Goal: Information Seeking & Learning: Learn about a topic

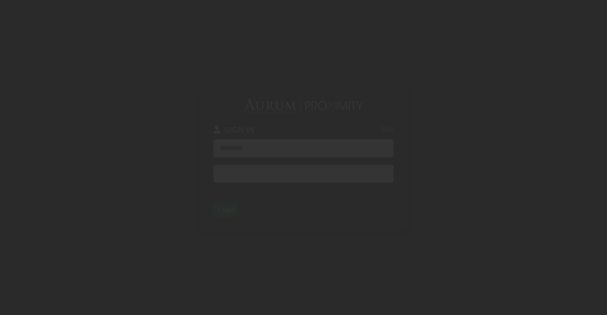
type input "**********"
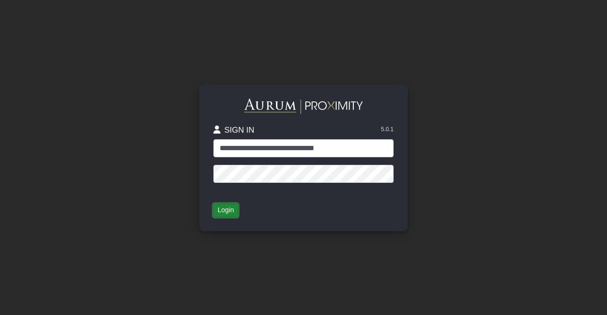
click at [236, 210] on button "Login" at bounding box center [225, 210] width 25 height 13
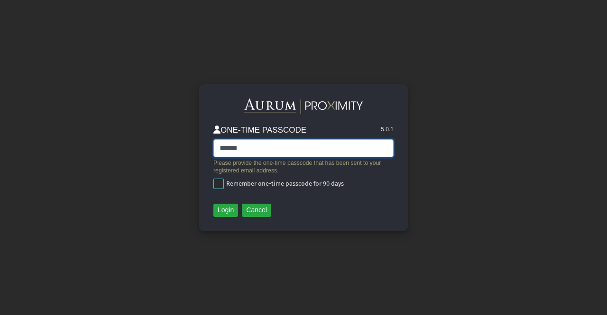
type input "******"
click at [223, 183] on span at bounding box center [218, 184] width 10 height 10
click at [228, 213] on button "Login" at bounding box center [225, 210] width 25 height 13
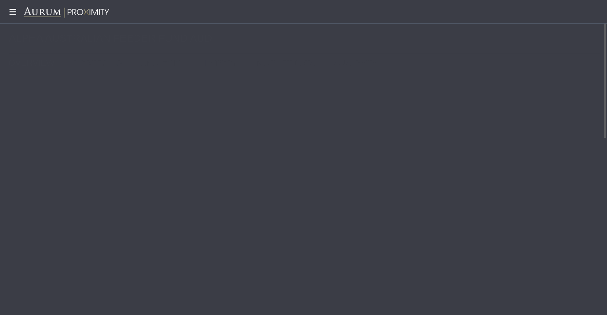
click at [13, 9] on icon at bounding box center [12, 12] width 24 height 8
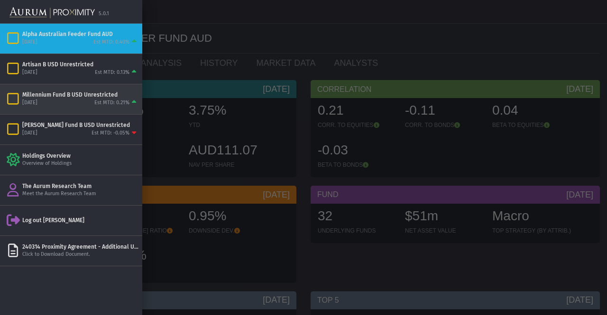
click at [15, 98] on icon "Items" at bounding box center [13, 98] width 17 height 13
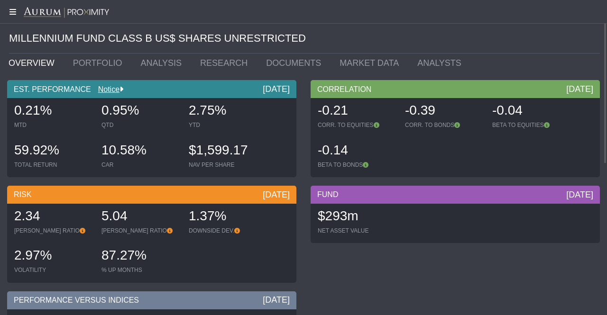
click at [12, 12] on icon at bounding box center [12, 12] width 24 height 8
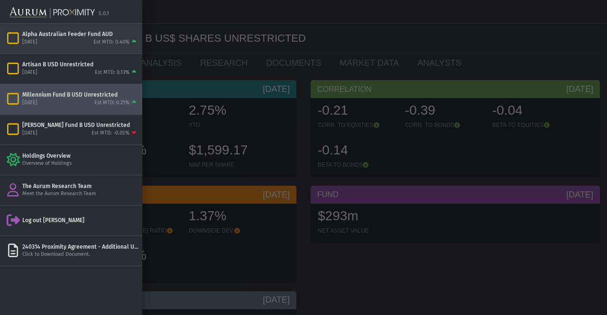
click at [30, 41] on div "[DATE]" at bounding box center [29, 42] width 15 height 7
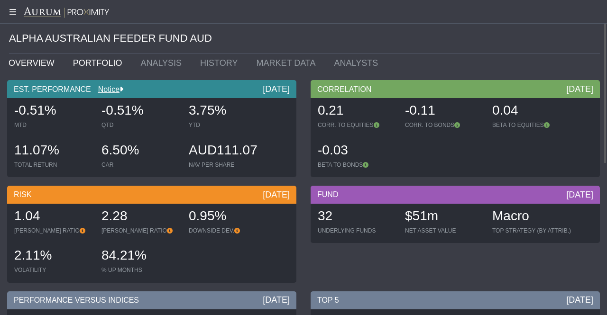
click at [86, 61] on link "PORTFOLIO" at bounding box center [100, 63] width 68 height 19
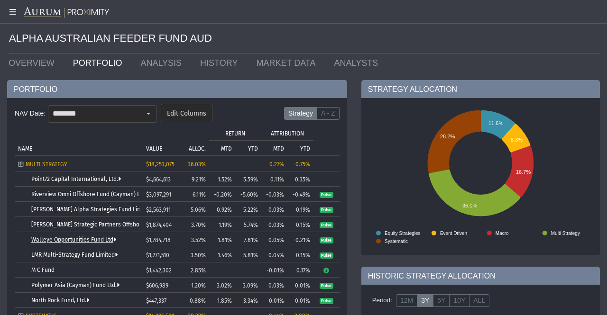
click at [98, 239] on link "Walleye Opportunities Fund Ltd" at bounding box center [73, 240] width 85 height 7
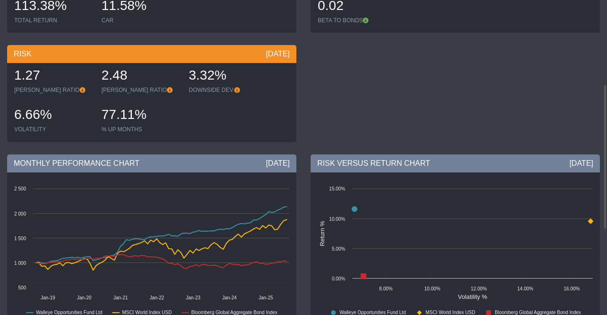
scroll to position [183, 0]
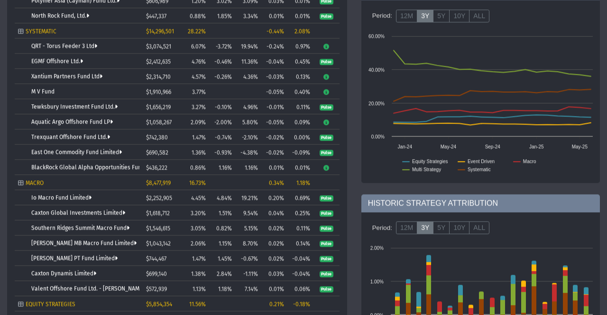
scroll to position [287, 0]
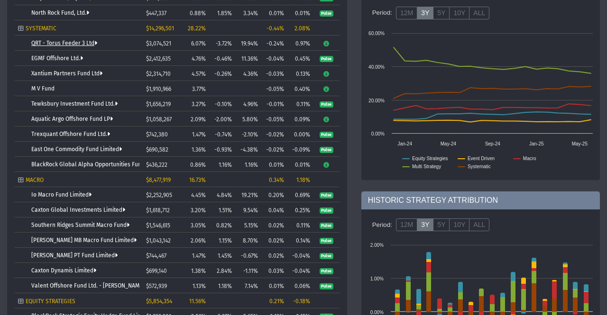
click at [83, 41] on link "QRT - Torus Feeder 3 Ltd" at bounding box center [64, 43] width 66 height 7
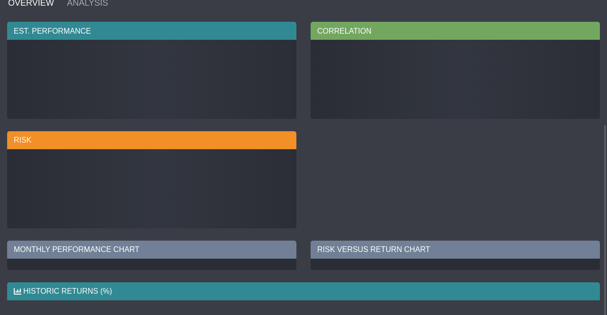
scroll to position [59, 0]
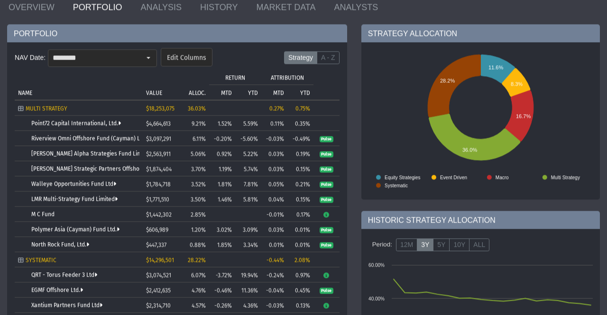
scroll to position [60, 0]
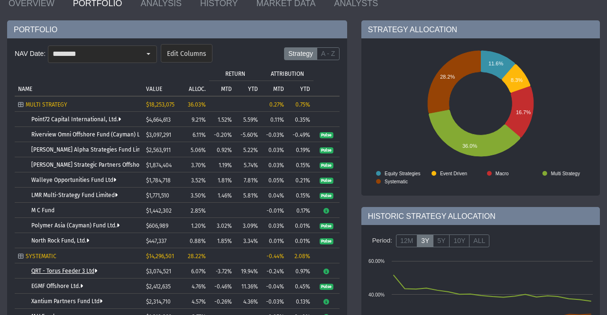
click at [60, 270] on link "QRT - Torus Feeder 3 Ltd" at bounding box center [64, 271] width 66 height 7
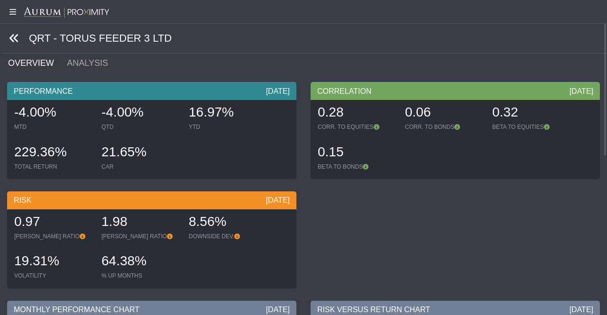
click at [14, 37] on icon at bounding box center [14, 38] width 10 height 10
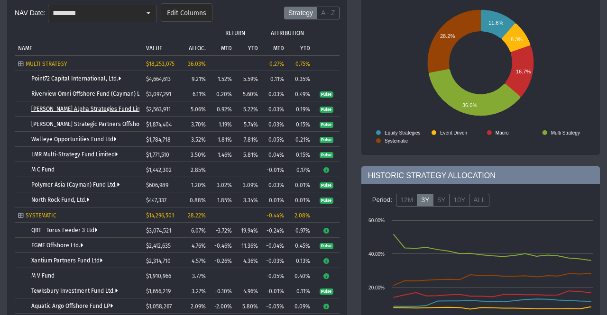
scroll to position [102, 0]
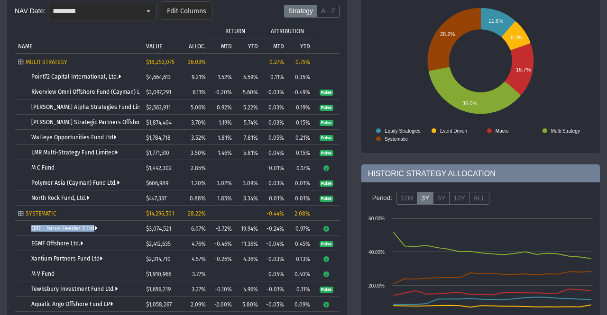
drag, startPoint x: 103, startPoint y: 229, endPoint x: 27, endPoint y: 231, distance: 76.4
click at [27, 231] on td "QRT - Torus Feeder 3 Ltd" at bounding box center [79, 228] width 128 height 15
copy td "QRT - Torus Feeder 3 Ltd"
click at [77, 226] on link "QRT - Torus Feeder 3 Ltd" at bounding box center [64, 228] width 66 height 7
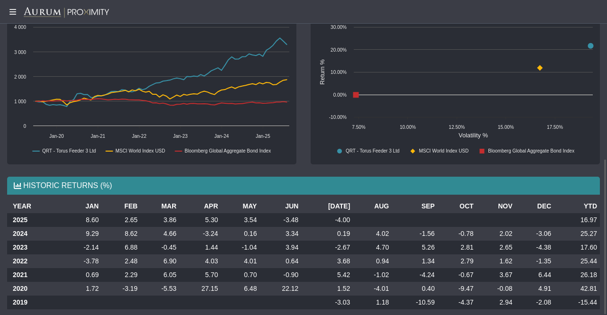
scroll to position [319, 0]
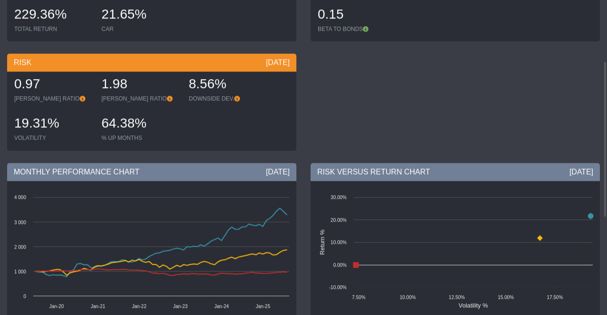
scroll to position [0, 0]
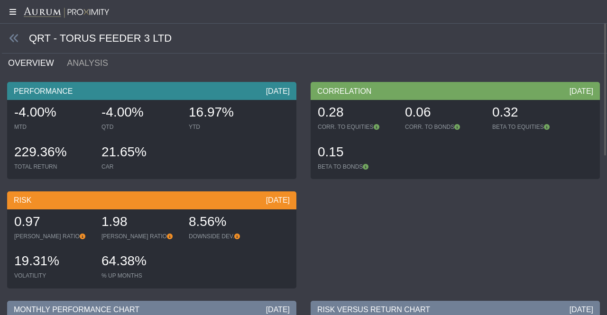
click at [12, 12] on icon at bounding box center [12, 12] width 24 height 8
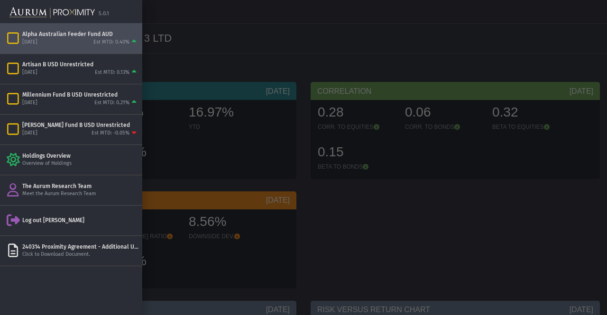
click at [59, 29] on div "Alpha Australian Feeder Fund AUD [DATE] Est MTD: 0.40%" at bounding box center [71, 39] width 142 height 30
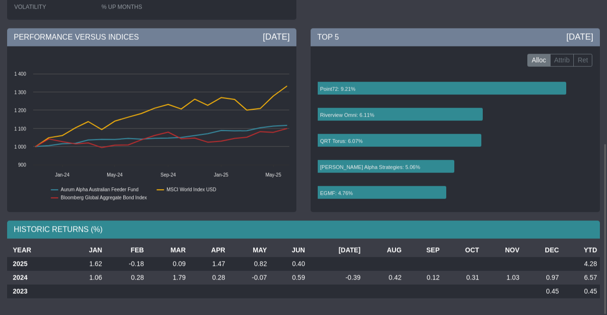
scroll to position [263, 0]
click at [316, 92] on rect at bounding box center [452, 142] width 279 height 142
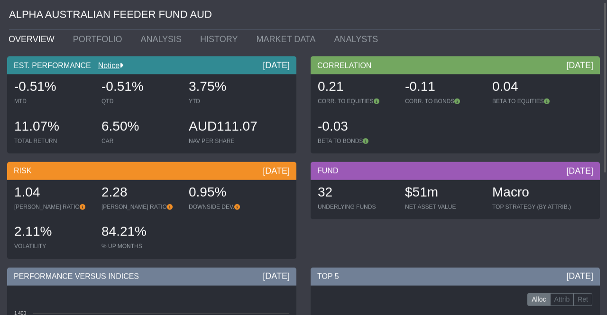
scroll to position [0, 0]
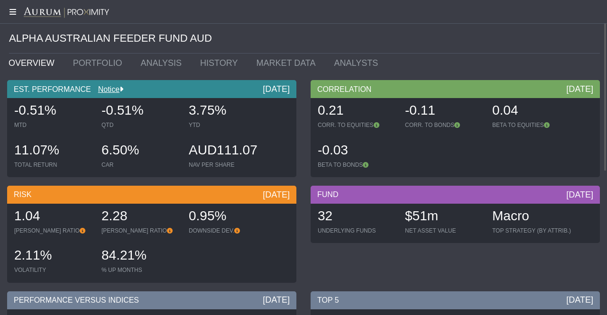
click at [15, 14] on icon at bounding box center [12, 12] width 24 height 8
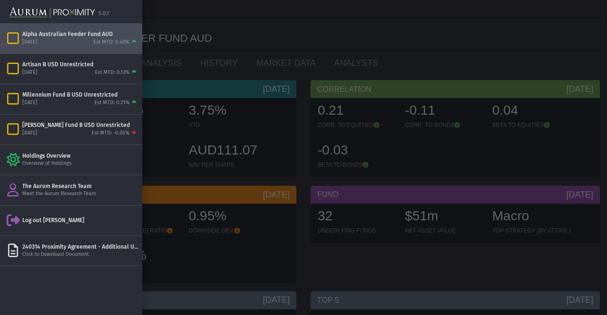
click at [211, 45] on div at bounding box center [303, 157] width 607 height 315
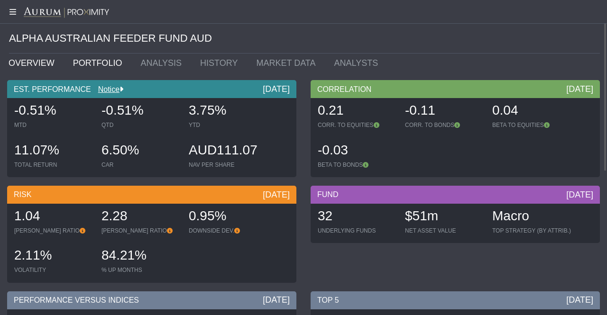
click at [102, 63] on link "PORTFOLIO" at bounding box center [100, 63] width 68 height 19
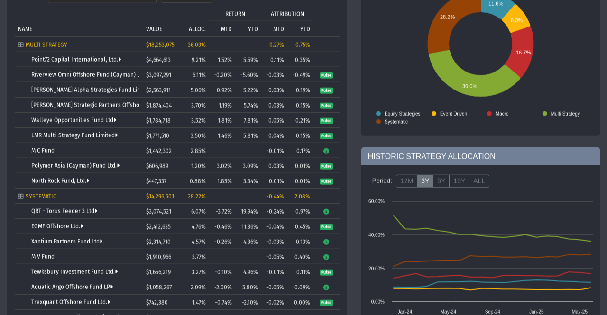
scroll to position [155, 0]
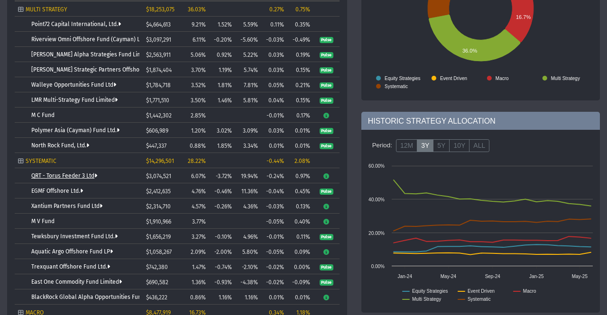
click at [75, 173] on link "QRT - Torus Feeder 3 Ltd" at bounding box center [64, 176] width 66 height 7
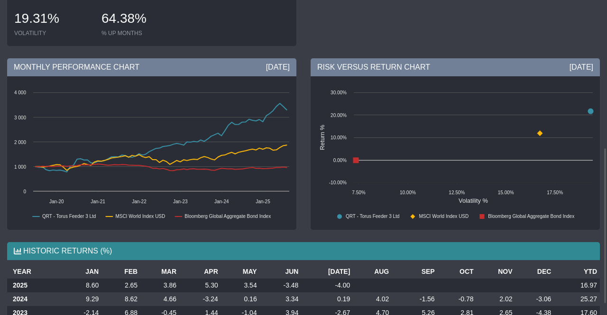
scroll to position [319, 0]
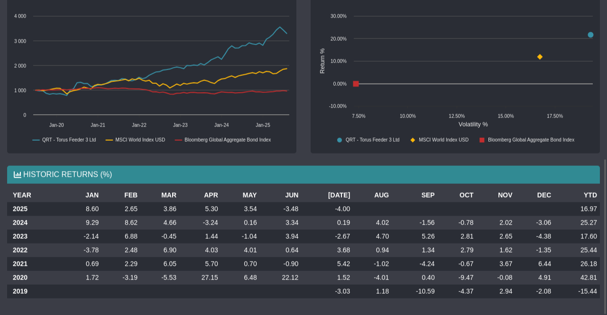
click at [340, 217] on td "0.19" at bounding box center [327, 223] width 52 height 14
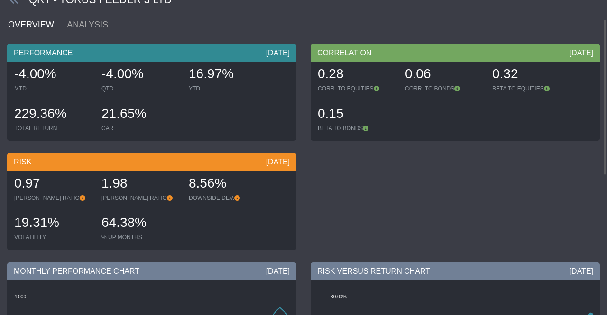
scroll to position [0, 0]
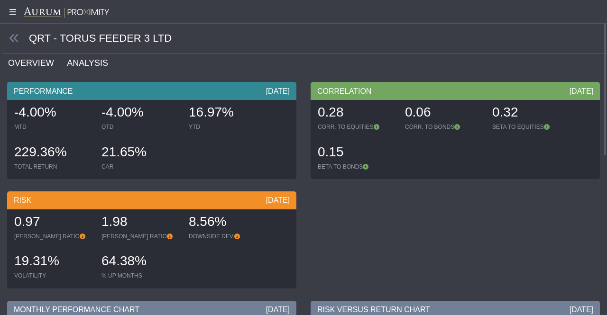
click at [76, 68] on link "ANALYSIS" at bounding box center [93, 63] width 54 height 19
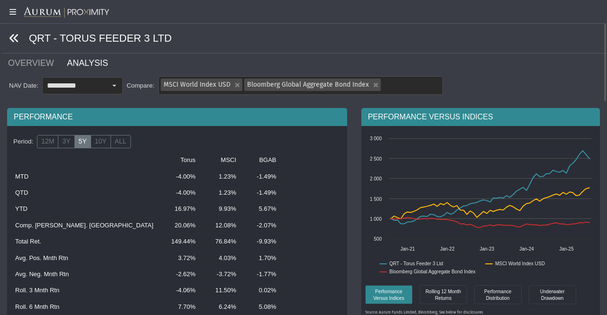
click at [16, 33] on link at bounding box center [14, 39] width 10 height 12
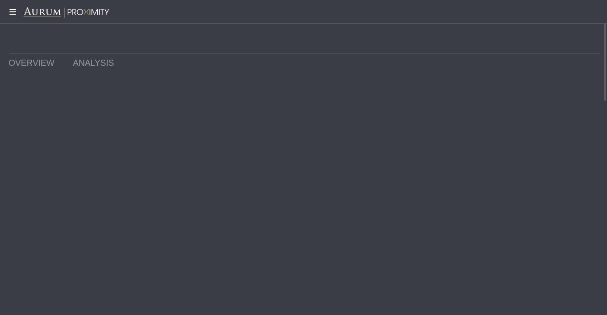
click at [12, 9] on icon at bounding box center [12, 12] width 24 height 8
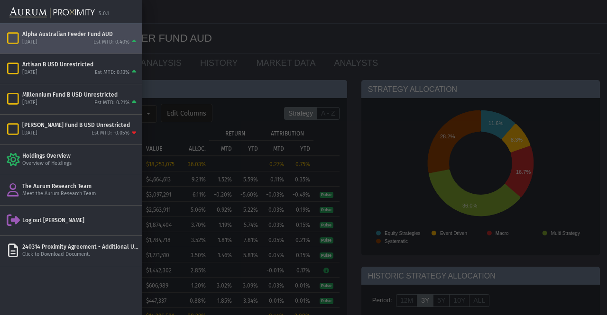
click at [357, 20] on div at bounding box center [303, 157] width 607 height 315
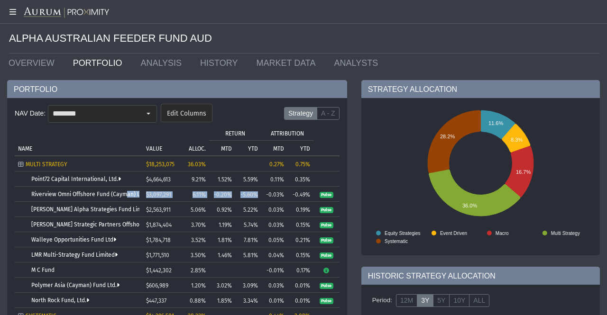
drag, startPoint x: 123, startPoint y: 199, endPoint x: 266, endPoint y: 186, distance: 142.8
click at [266, 187] on tr "Riverview Omni Offshore Fund (Cayman) Ltd. $3,097,291 6.11% -0.20% -5.60% -0.03…" at bounding box center [177, 194] width 325 height 15
click at [423, 54] on ul "OVERVIEW PORTFOLIO ANALYSIS HISTORY MARKET DATA ANALYSTS" at bounding box center [303, 63] width 605 height 19
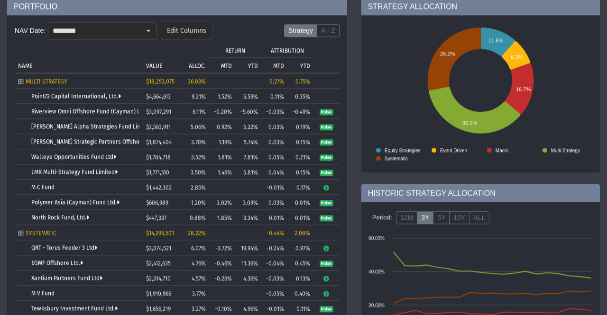
scroll to position [83, 0]
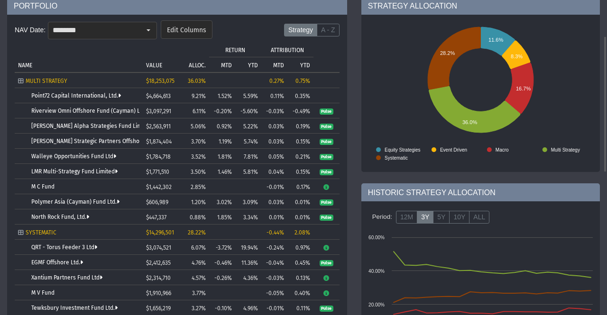
click at [250, 64] on p "YTD" at bounding box center [253, 65] width 10 height 7
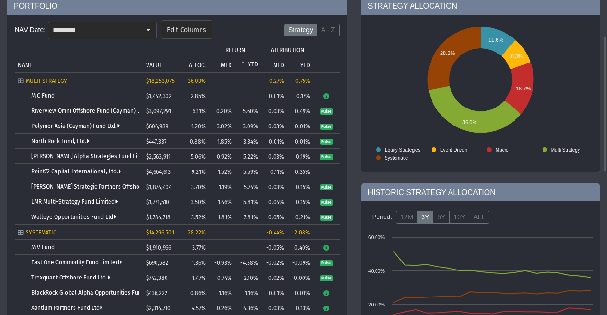
click at [254, 64] on p "YTD" at bounding box center [253, 64] width 10 height 7
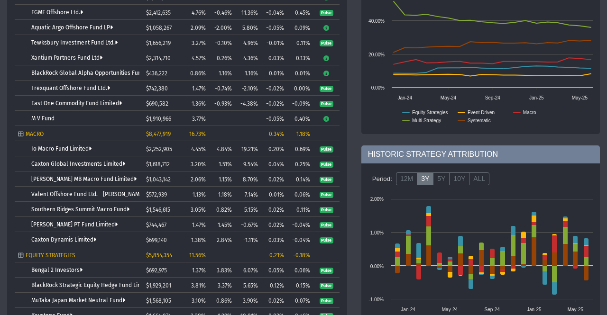
scroll to position [338, 0]
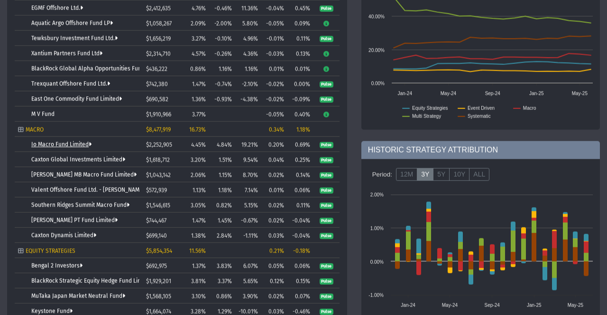
click at [81, 141] on link "Io Macro Fund Limited" at bounding box center [61, 144] width 60 height 7
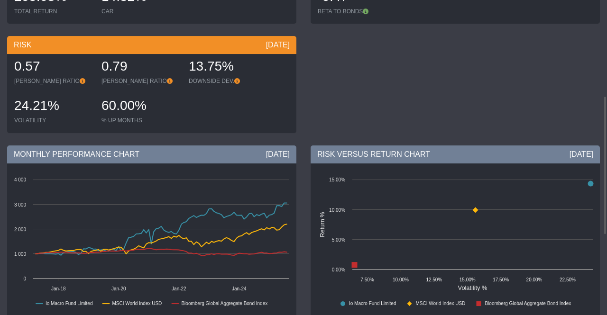
scroll to position [219, 0]
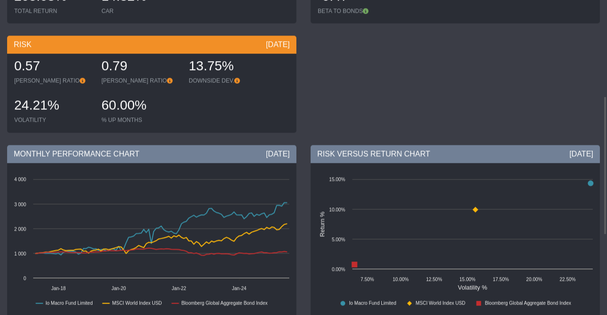
drag, startPoint x: 318, startPoint y: 109, endPoint x: 331, endPoint y: 114, distance: 14.1
click at [331, 114] on div "PERFORMANCE [DATE] -0.13% MTD -0.13% QTD 19.08% YTD 205.08% TOTAL RETURN 14.32%…" at bounding box center [303, 32] width 607 height 211
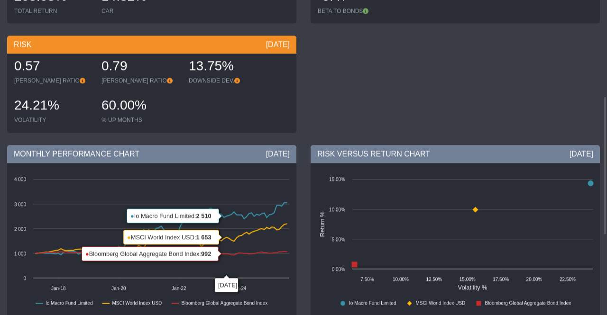
scroll to position [0, 0]
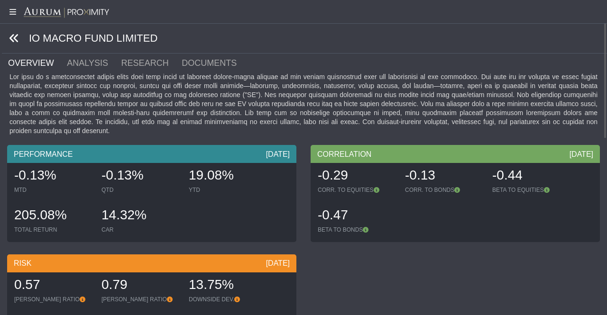
click at [16, 35] on icon at bounding box center [14, 38] width 10 height 10
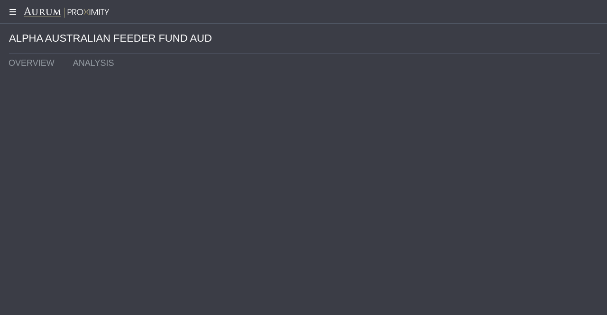
click at [12, 12] on icon at bounding box center [12, 12] width 24 height 8
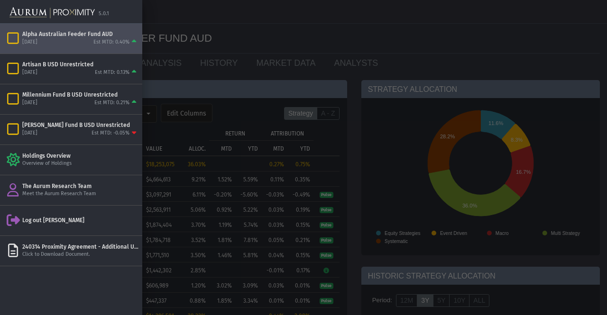
click at [357, 39] on div at bounding box center [303, 157] width 607 height 315
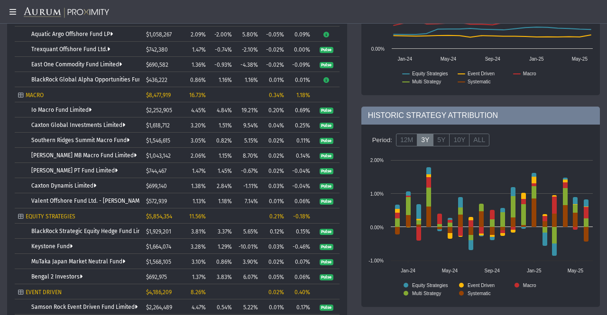
scroll to position [414, 0]
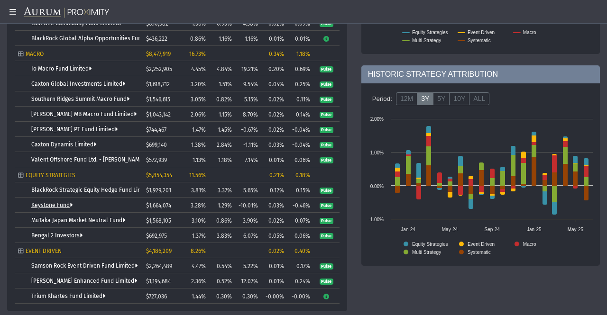
click at [57, 205] on link "Keystone Fund" at bounding box center [51, 205] width 41 height 7
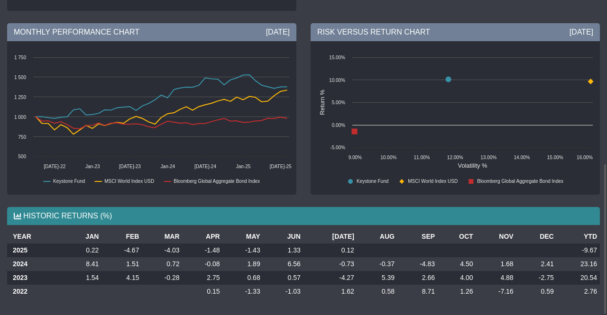
scroll to position [340, 0]
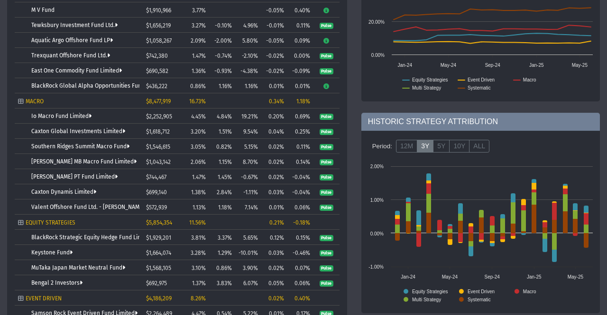
scroll to position [366, 0]
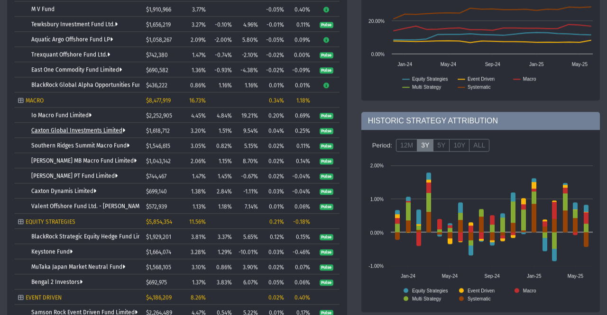
click at [94, 130] on link "Caxton Global Investments Limited" at bounding box center [78, 131] width 94 height 7
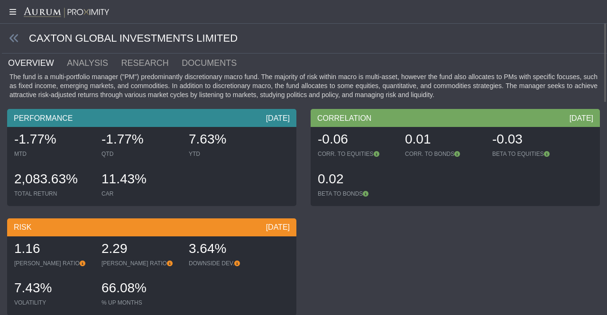
scroll to position [1, 0]
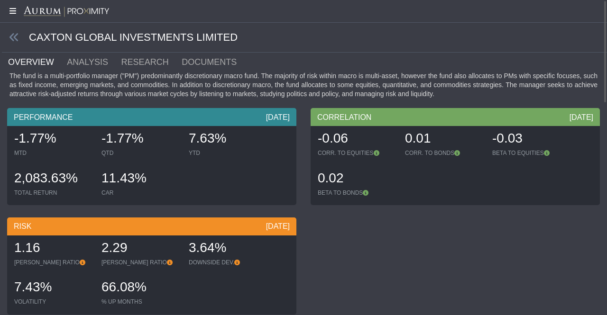
click at [9, 13] on icon at bounding box center [12, 11] width 24 height 8
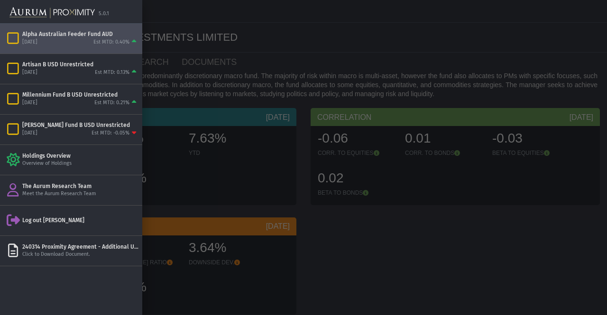
click at [16, 37] on icon "Items" at bounding box center [13, 38] width 17 height 13
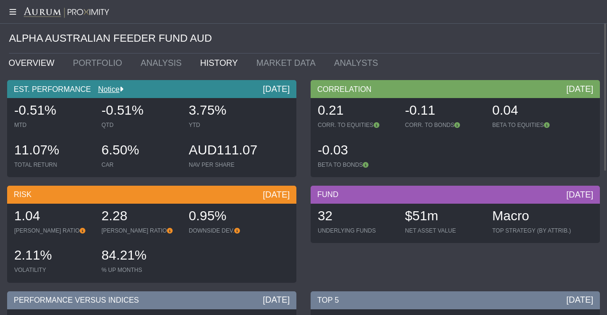
click at [200, 67] on link "HISTORY" at bounding box center [221, 63] width 56 height 19
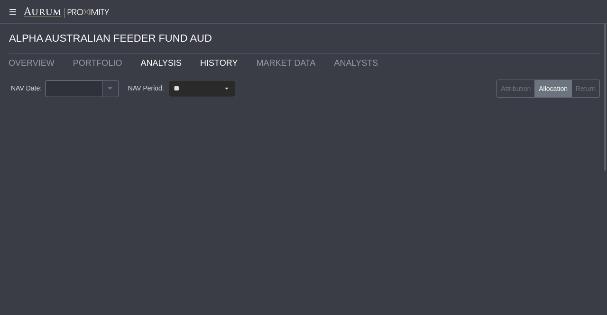
click at [153, 64] on link "ANALYSIS" at bounding box center [163, 63] width 60 height 19
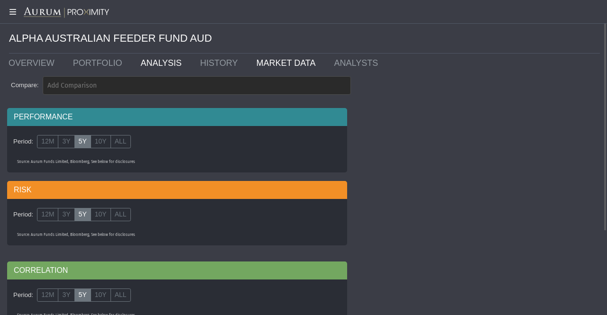
click at [269, 60] on link "MARKET DATA" at bounding box center [288, 63] width 78 height 19
click at [211, 65] on link "HISTORY" at bounding box center [221, 63] width 56 height 19
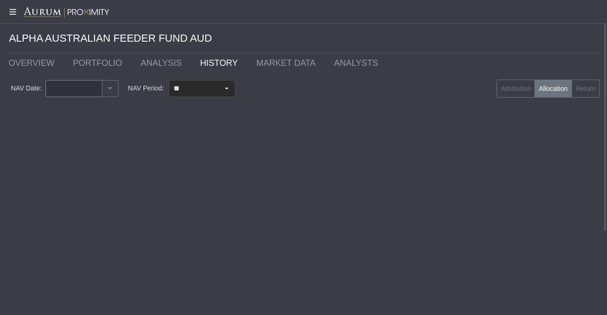
type input "********"
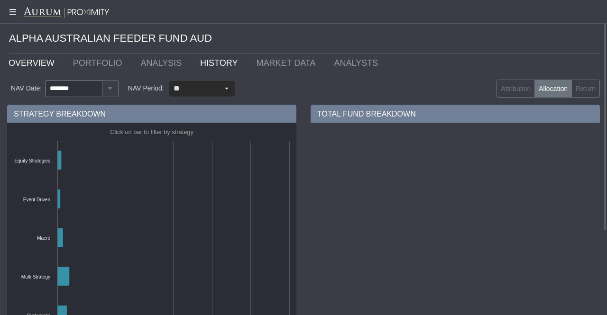
click at [33, 64] on link "OVERVIEW" at bounding box center [33, 63] width 64 height 19
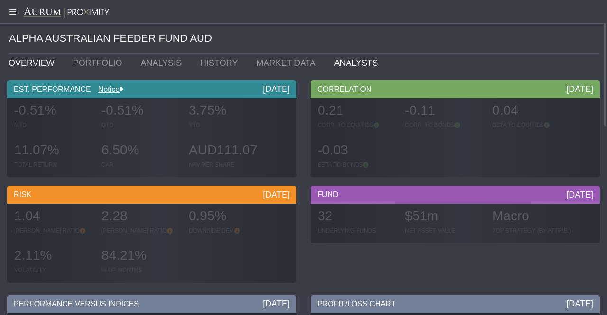
click at [334, 66] on link "ANALYSTS" at bounding box center [358, 63] width 63 height 19
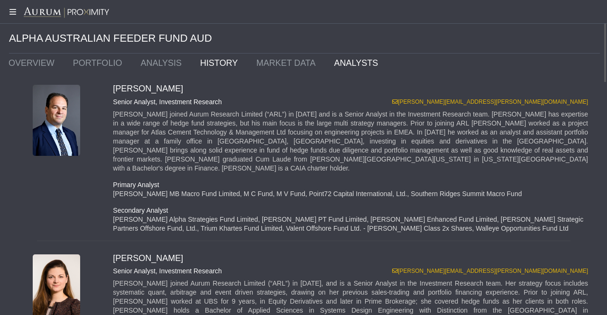
click at [202, 59] on link "HISTORY" at bounding box center [221, 63] width 56 height 19
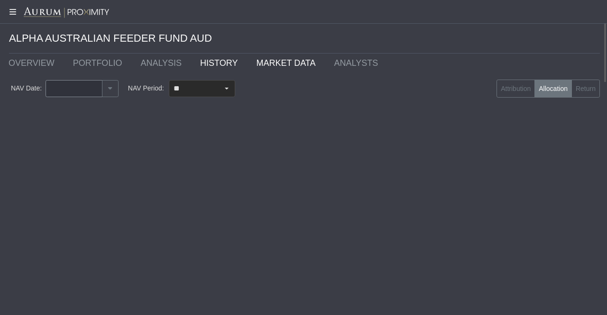
type input "********"
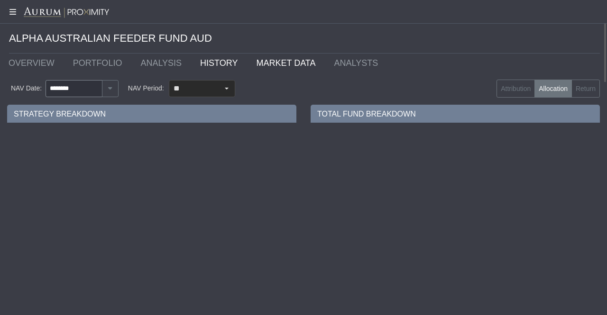
click at [249, 64] on link "MARKET DATA" at bounding box center [288, 63] width 78 height 19
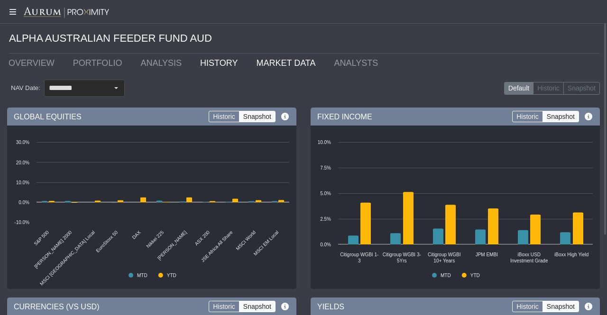
click at [208, 61] on link "HISTORY" at bounding box center [221, 63] width 56 height 19
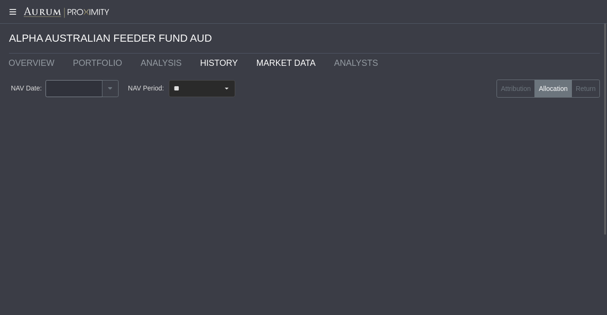
click at [272, 60] on link "MARKET DATA" at bounding box center [288, 63] width 78 height 19
